Goal: Task Accomplishment & Management: Use online tool/utility

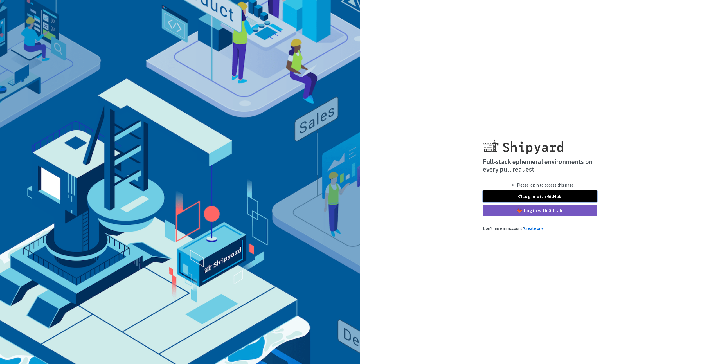
click at [512, 197] on link "Log in with GitHub" at bounding box center [540, 196] width 114 height 12
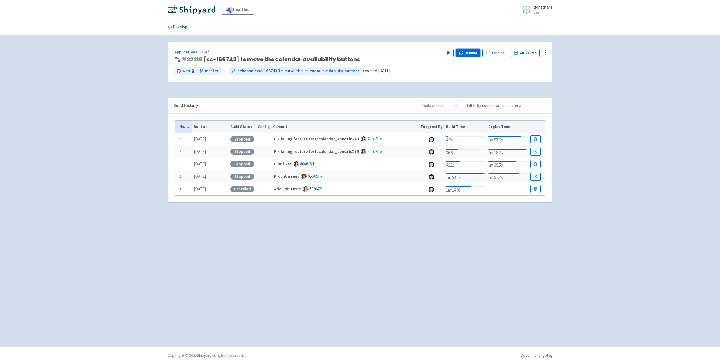
click at [473, 54] on button "Rebuild" at bounding box center [468, 53] width 24 height 8
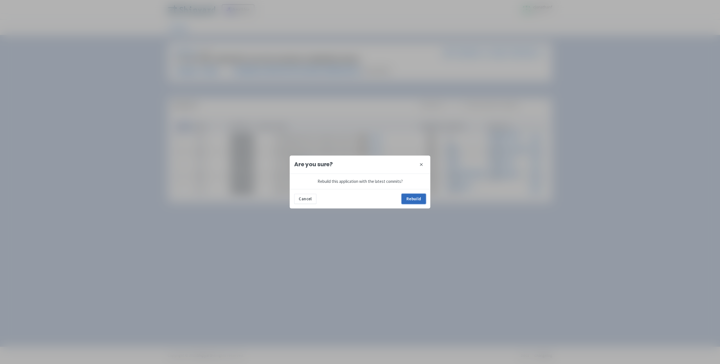
click at [420, 197] on button "Rebuild" at bounding box center [414, 199] width 24 height 10
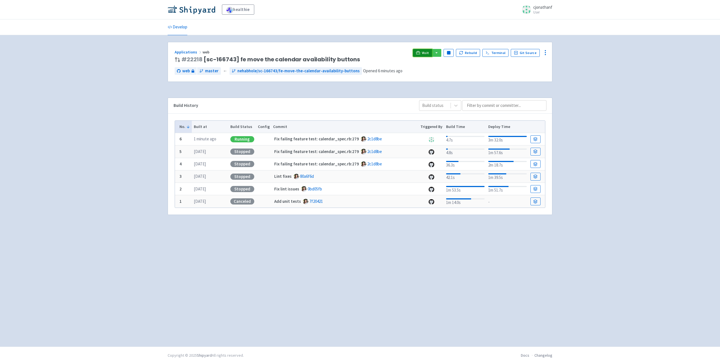
click at [420, 54] on icon at bounding box center [418, 54] width 5 height 1
